Goal: Obtain resource: Obtain resource

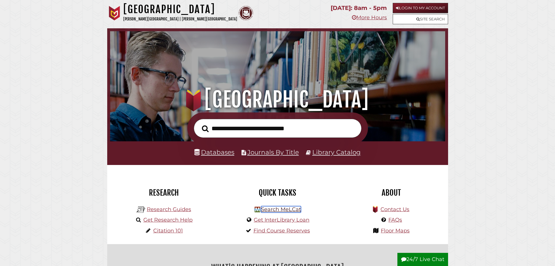
click at [287, 211] on link "Search MeLCat" at bounding box center [281, 209] width 40 height 6
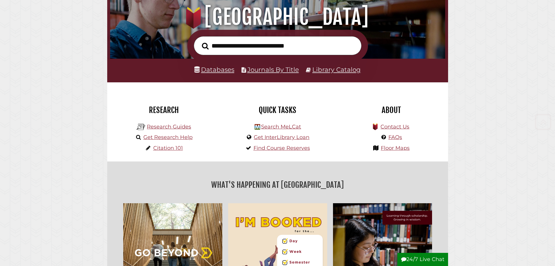
scroll to position [87, 0]
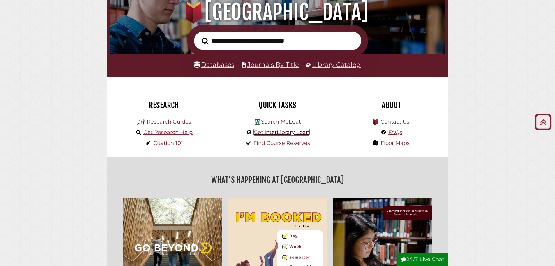
click at [297, 134] on link "Get InterLibrary Loan" at bounding box center [282, 132] width 56 height 6
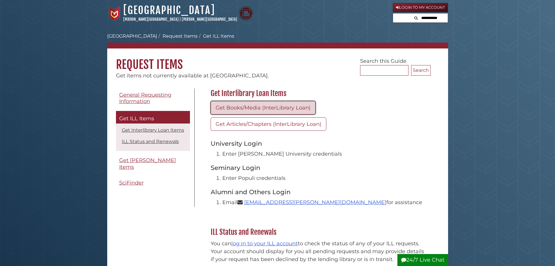
click at [265, 106] on link "Get Books/Media (InterLibrary Loan)" at bounding box center [263, 107] width 105 height 13
